Goal: Book appointment/travel/reservation

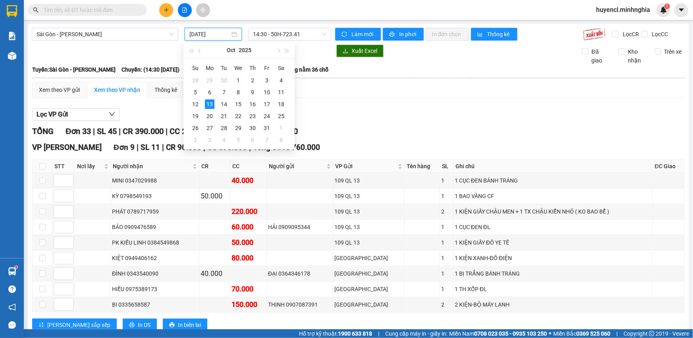
click at [216, 31] on input "[DATE]" at bounding box center [209, 34] width 41 height 9
click at [222, 106] on div "14" at bounding box center [224, 104] width 10 height 10
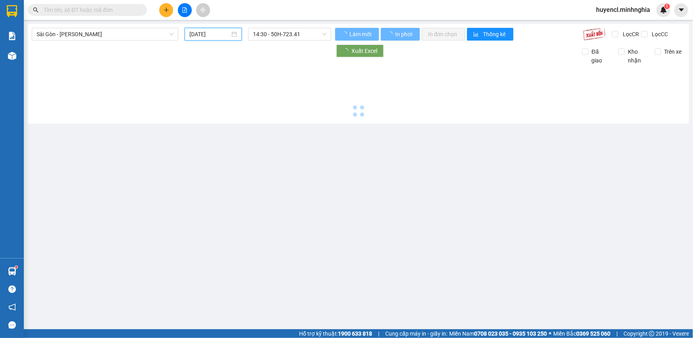
click at [307, 33] on span "14:30 - 50H-723.41" at bounding box center [289, 34] width 73 height 12
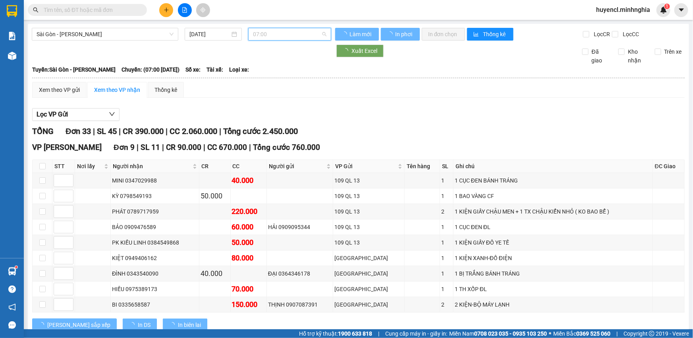
scroll to position [12, 0]
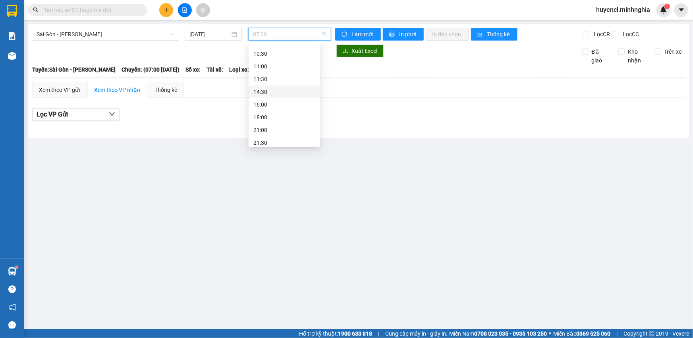
scroll to position [63, 0]
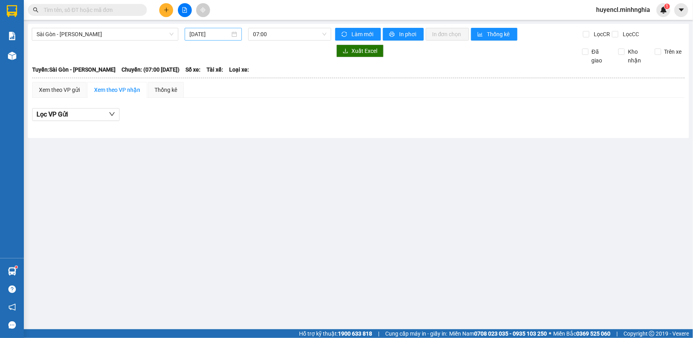
click at [201, 28] on div "[DATE]" at bounding box center [213, 34] width 57 height 13
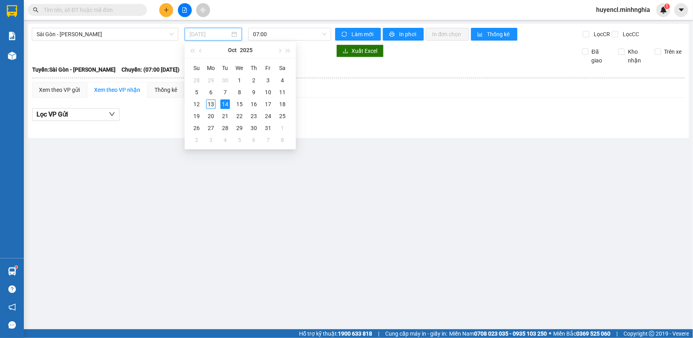
click at [210, 106] on div "13" at bounding box center [211, 104] width 10 height 10
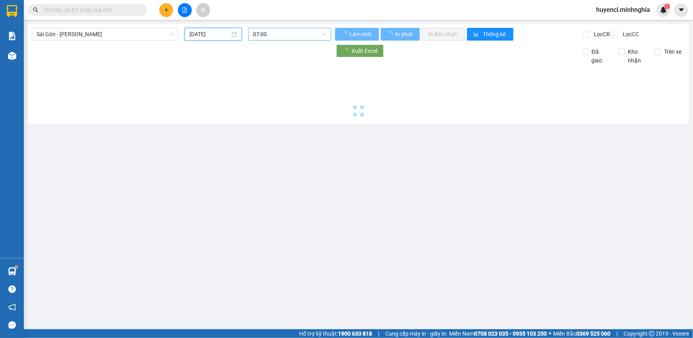
type input "[DATE]"
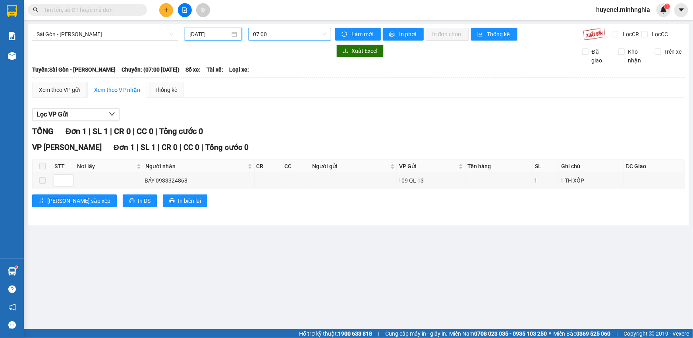
scroll to position [12, 0]
click at [291, 32] on span "07:00" at bounding box center [289, 34] width 73 height 12
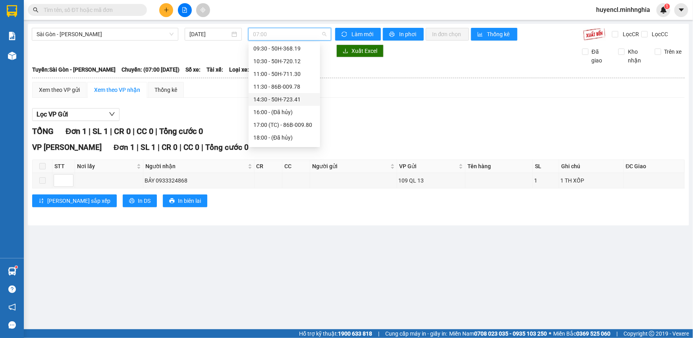
scroll to position [76, 0]
click at [306, 86] on div "17:00 (TC) - 86B-009.80" at bounding box center [284, 88] width 62 height 9
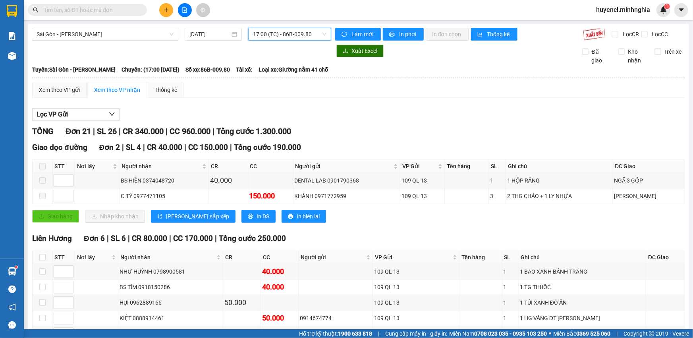
click at [291, 36] on span "17:00 (TC) - 86B-009.80" at bounding box center [289, 34] width 73 height 12
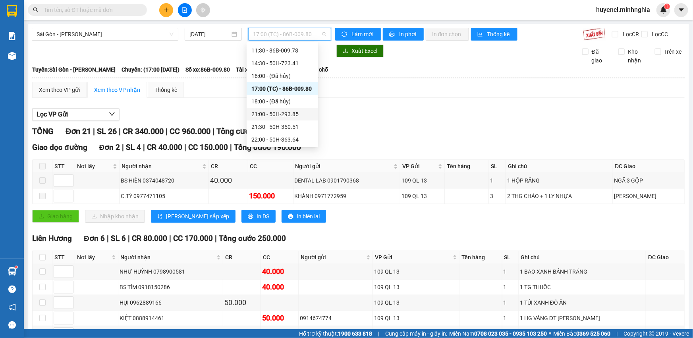
click at [297, 118] on div "21:00 - 50H-293.85" at bounding box center [282, 114] width 62 height 9
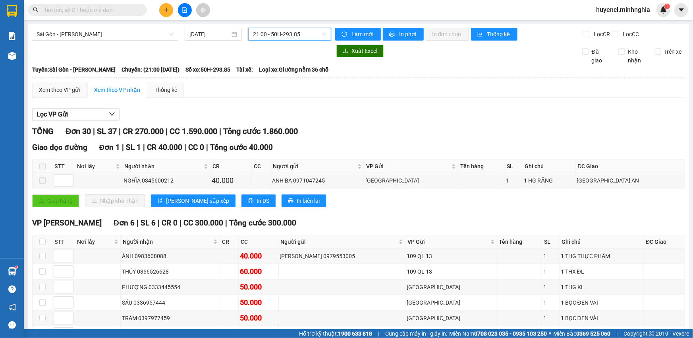
click at [285, 38] on span "21:00 - 50H-293.85" at bounding box center [289, 34] width 73 height 12
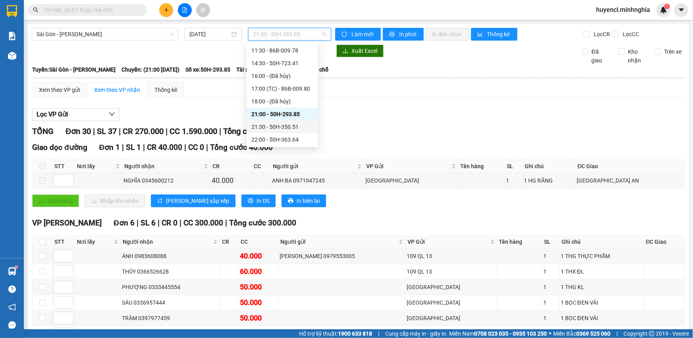
click at [297, 127] on div "21:30 - 50H-350.51" at bounding box center [282, 126] width 62 height 9
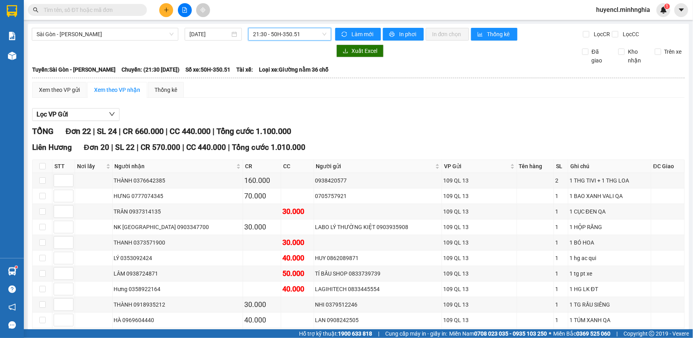
click at [288, 35] on span "21:30 - 50H-350.51" at bounding box center [289, 34] width 73 height 12
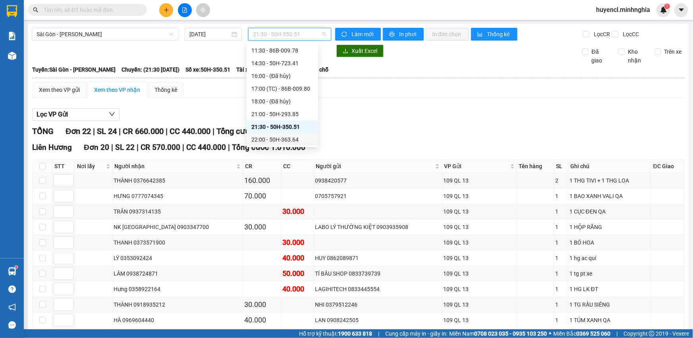
click at [293, 141] on div "22:00 - 50H-363.64" at bounding box center [282, 139] width 62 height 9
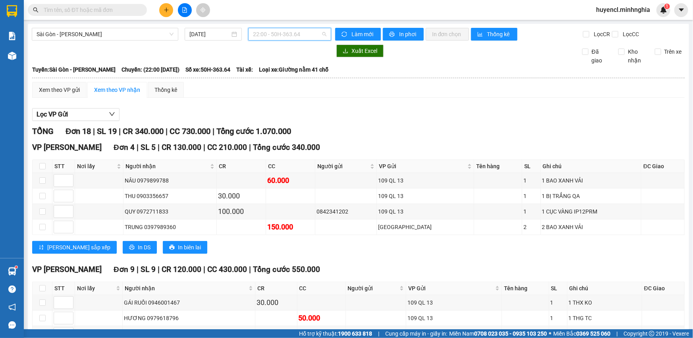
click at [303, 35] on span "22:00 - 50H-363.64" at bounding box center [289, 34] width 73 height 12
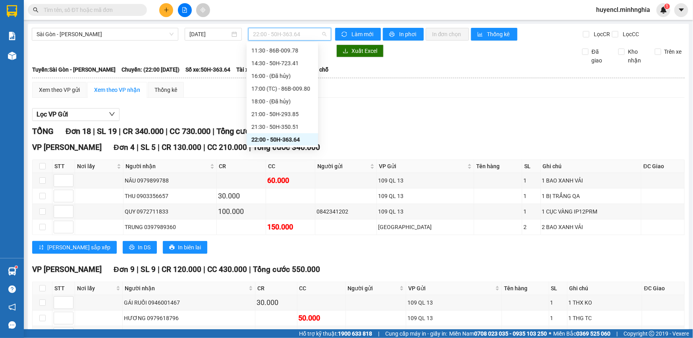
click at [299, 34] on span "22:00 - 50H-363.64" at bounding box center [289, 34] width 73 height 12
click at [292, 120] on div "21:30 - 50H-350.51" at bounding box center [282, 126] width 71 height 13
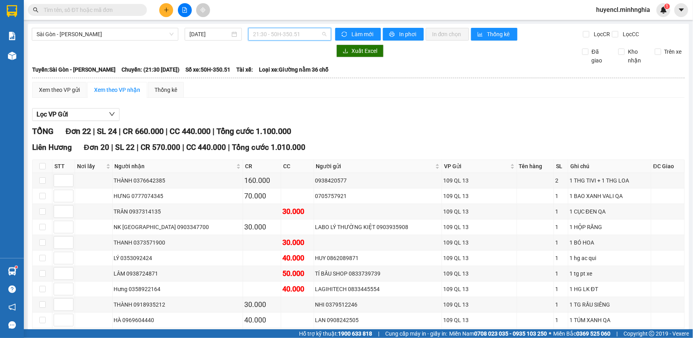
click at [296, 35] on span "21:30 - 50H-350.51" at bounding box center [289, 34] width 73 height 12
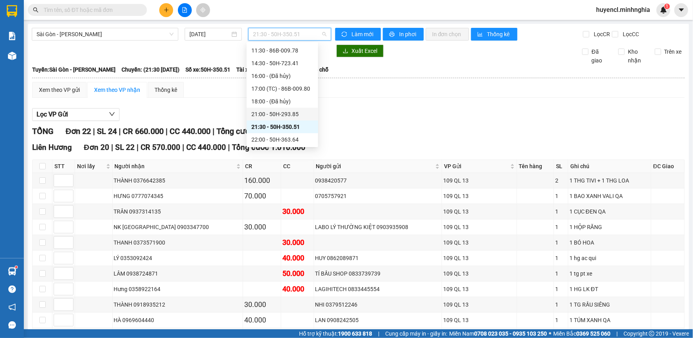
click at [295, 116] on div "21:00 - 50H-293.85" at bounding box center [282, 114] width 62 height 9
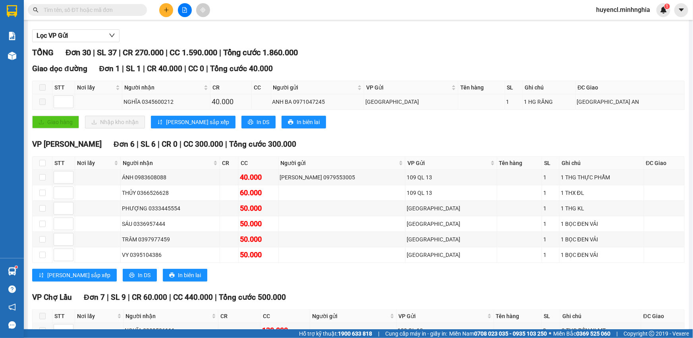
scroll to position [36, 0]
